Goal: Transaction & Acquisition: Purchase product/service

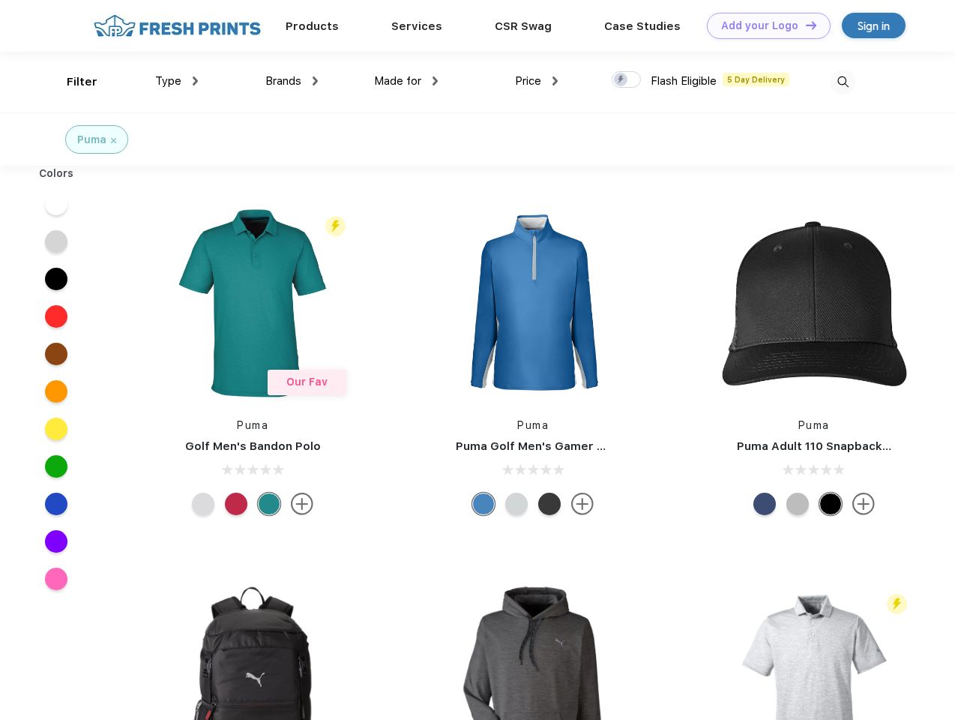
click at [763, 25] on link "Add your Logo Design Tool" at bounding box center [769, 26] width 124 height 26
click at [0, 0] on div "Design Tool" at bounding box center [0, 0] width 0 height 0
click at [804, 25] on link "Add your Logo Design Tool" at bounding box center [769, 26] width 124 height 26
click at [72, 82] on div "Filter" at bounding box center [82, 81] width 31 height 17
click at [177, 81] on span "Type" at bounding box center [168, 80] width 26 height 13
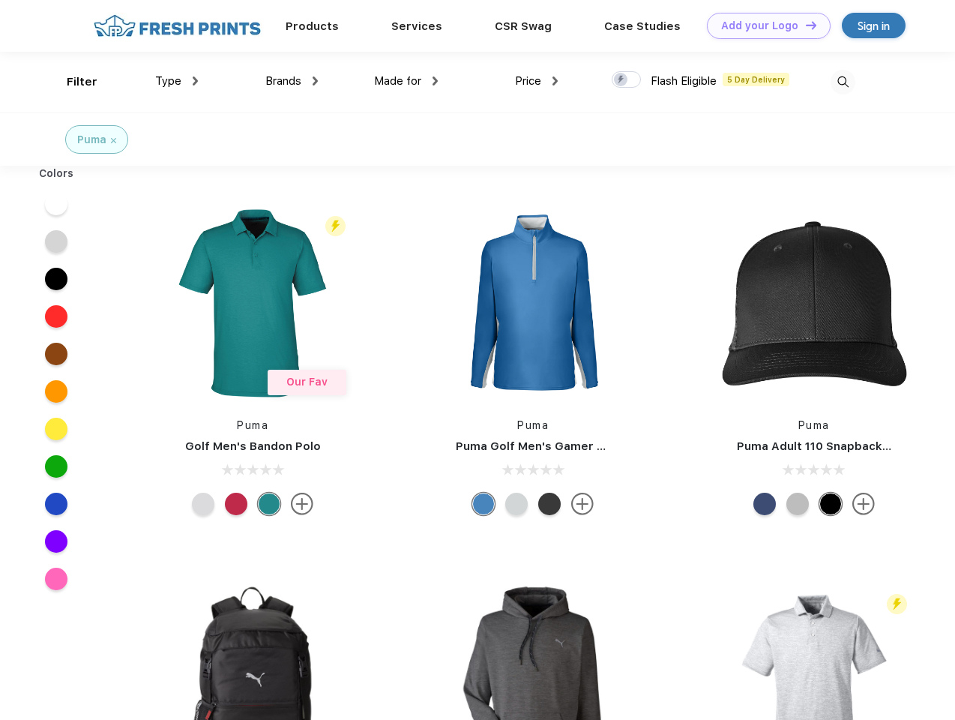
click at [292, 81] on span "Brands" at bounding box center [283, 80] width 36 height 13
click at [406, 81] on span "Made for" at bounding box center [397, 80] width 47 height 13
click at [537, 81] on span "Price" at bounding box center [528, 80] width 26 height 13
click at [627, 80] on div at bounding box center [626, 79] width 29 height 16
click at [621, 80] on input "checkbox" at bounding box center [617, 75] width 10 height 10
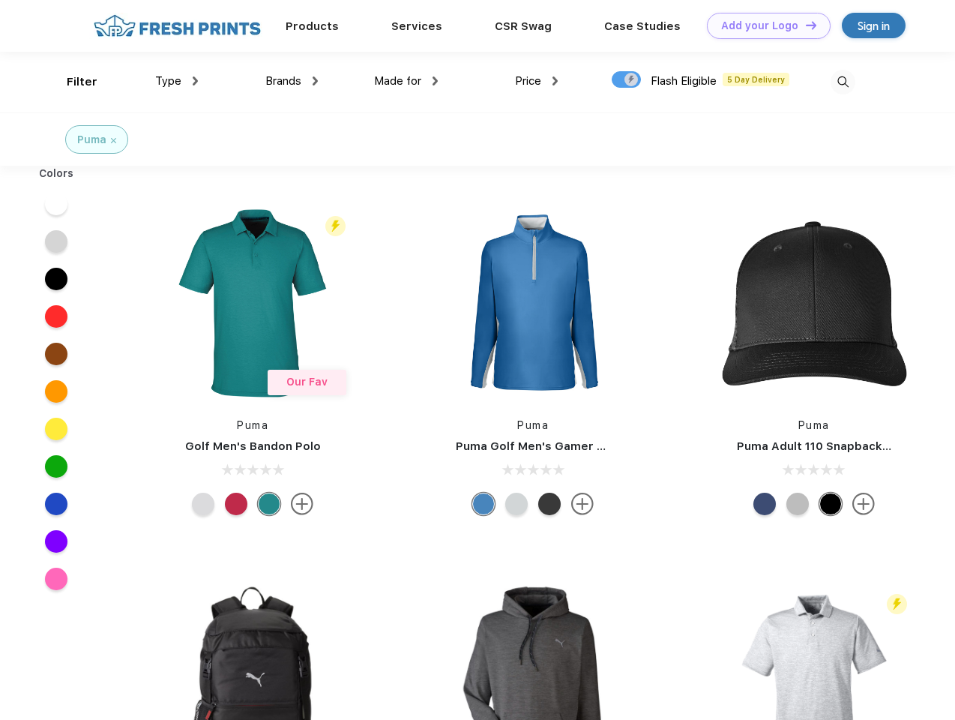
click at [843, 82] on img at bounding box center [843, 82] width 25 height 25
